Goal: Task Accomplishment & Management: Use online tool/utility

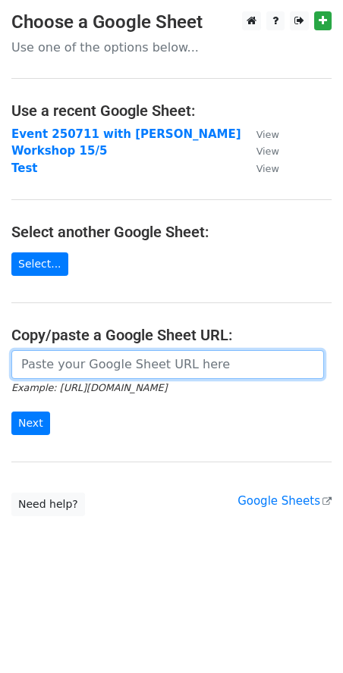
click at [54, 362] on input "url" at bounding box center [167, 364] width 312 height 29
paste input "https://docs.google.com/spreadsheets/d/1SXnNKnwY8e_Xb-B-8CENJ1wvFDZx1BDNQVEojRK…"
type input "https://docs.google.com/spreadsheets/d/1SXnNKnwY8e_Xb-B-8CENJ1wvFDZx1BDNQVEojRK…"
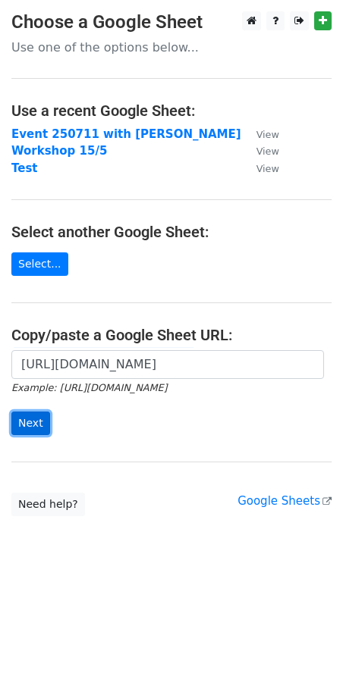
click at [33, 426] on input "Next" at bounding box center [30, 424] width 39 height 24
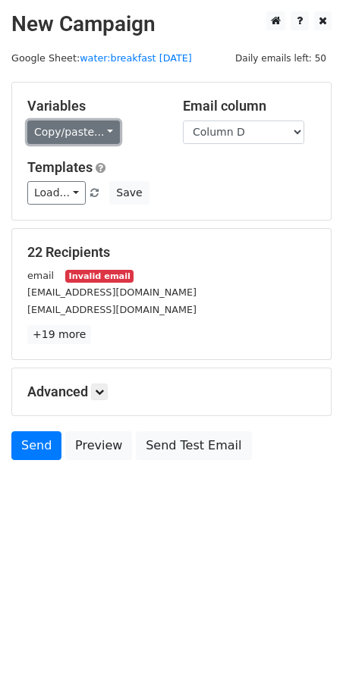
click at [102, 126] on link "Copy/paste..." at bounding box center [73, 133] width 92 height 24
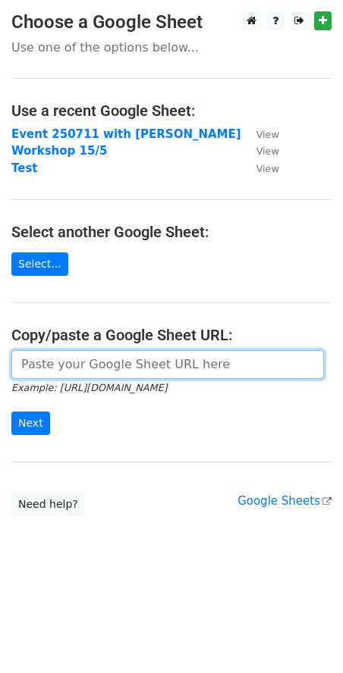
click at [80, 368] on input "url" at bounding box center [167, 364] width 312 height 29
paste input "https://docs.google.com/spreadsheets/d/1SXnNKnwY8e_Xb-B-8CENJ1wvFDZx1BDNQVEojRK…"
type input "https://docs.google.com/spreadsheets/d/1SXnNKnwY8e_Xb-B-8CENJ1wvFDZx1BDNQVEojRK…"
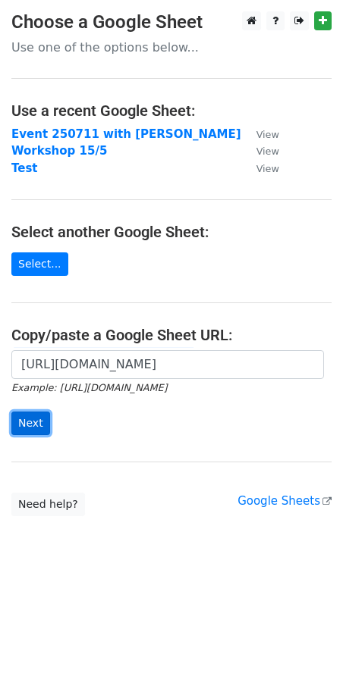
scroll to position [0, 0]
click at [39, 422] on input "Next" at bounding box center [30, 424] width 39 height 24
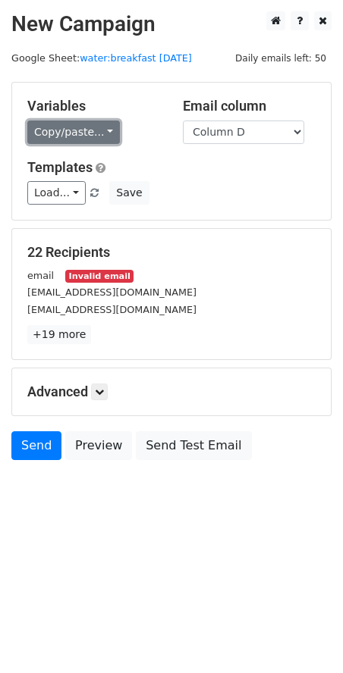
click at [98, 127] on link "Copy/paste..." at bounding box center [73, 133] width 92 height 24
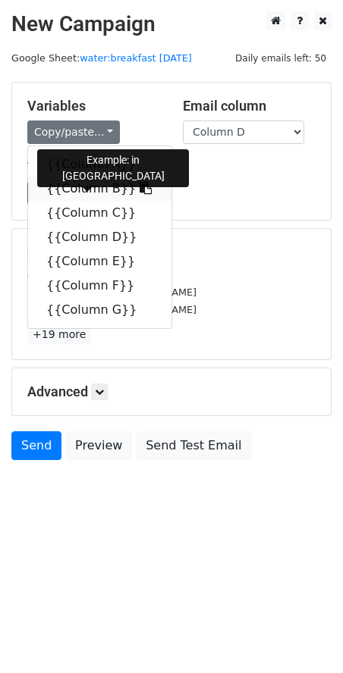
click at [139, 188] on icon at bounding box center [145, 188] width 12 height 12
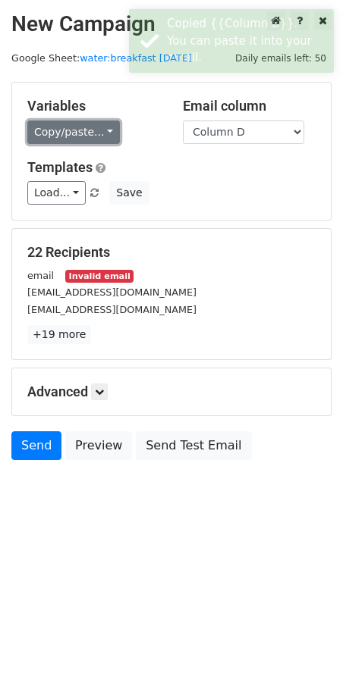
click at [101, 124] on link "Copy/paste..." at bounding box center [73, 133] width 92 height 24
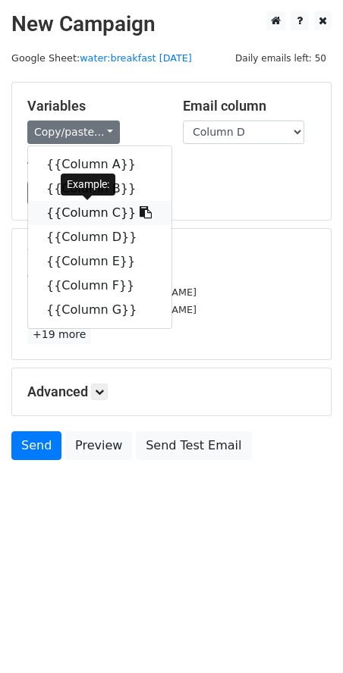
click at [139, 213] on icon at bounding box center [145, 212] width 12 height 12
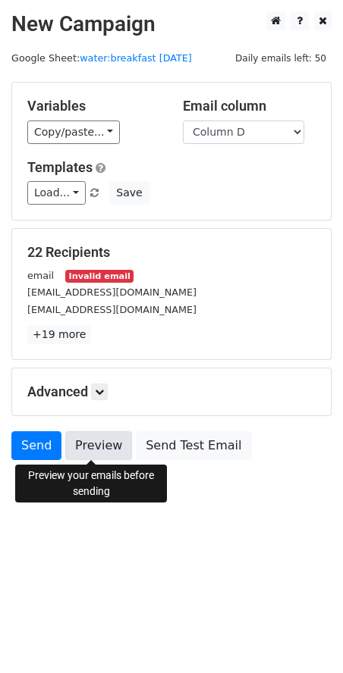
click at [99, 455] on link "Preview" at bounding box center [98, 445] width 67 height 29
click at [92, 449] on link "Preview" at bounding box center [98, 445] width 67 height 29
click at [96, 446] on link "Preview" at bounding box center [98, 445] width 67 height 29
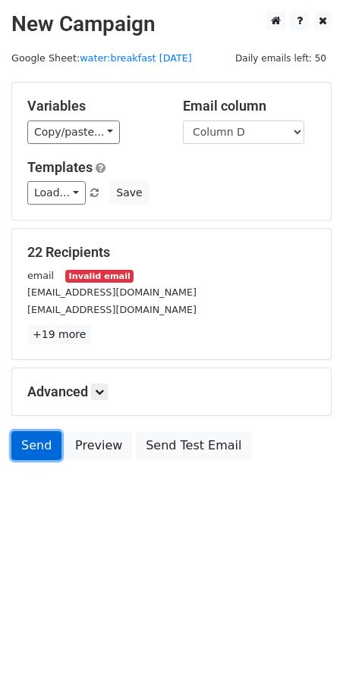
click at [24, 450] on link "Send" at bounding box center [36, 445] width 50 height 29
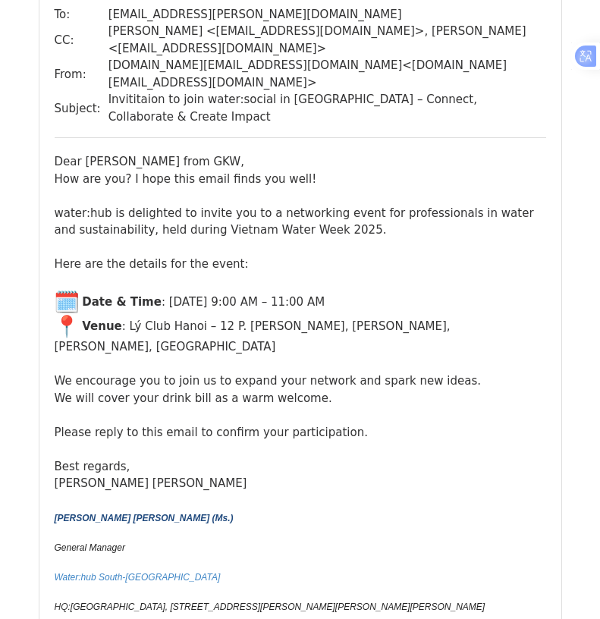
scroll to position [6782, 0]
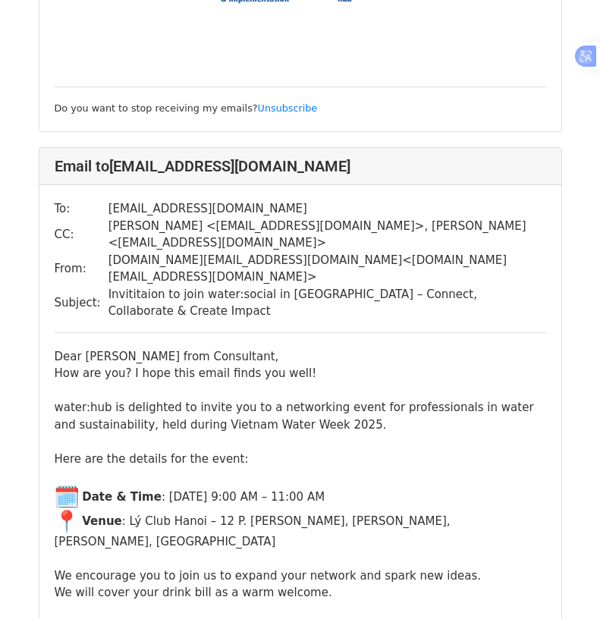
scroll to position [2123, 0]
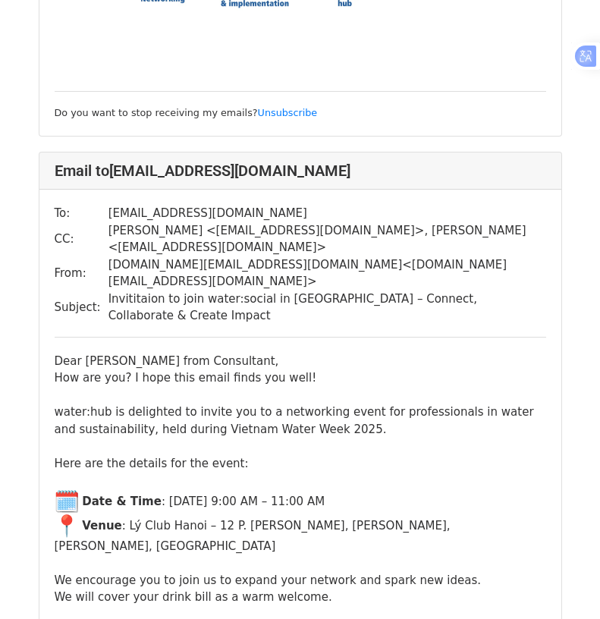
click at [213, 353] on div "Dear Mr Thanh from Consultant," at bounding box center [300, 361] width 491 height 17
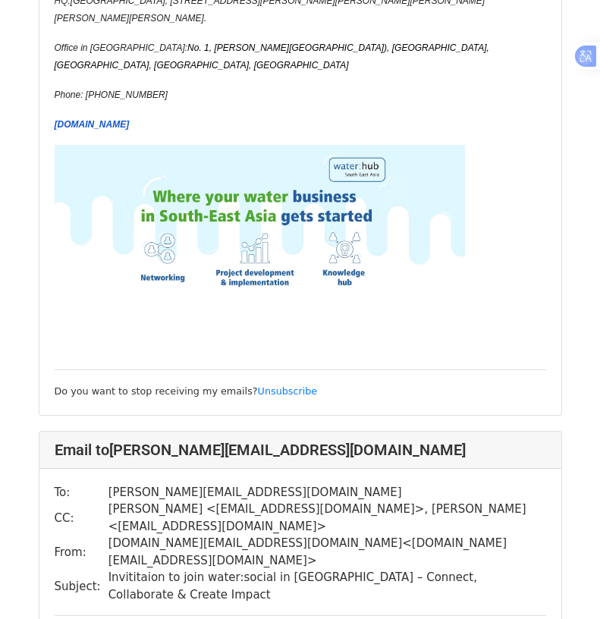
scroll to position [4018, 0]
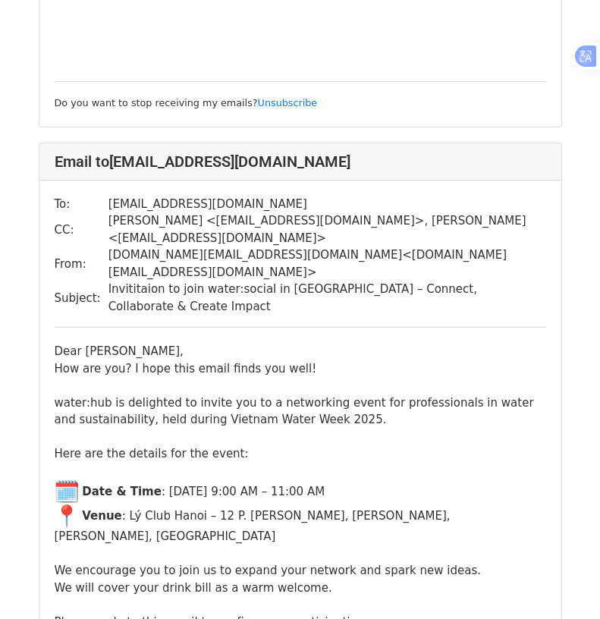
scroll to position [3260, 0]
